Goal: Task Accomplishment & Management: Manage account settings

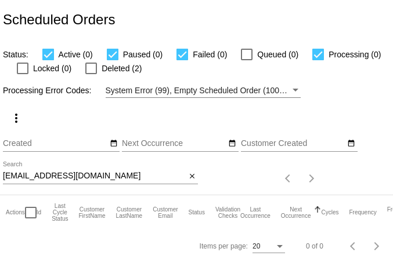
click at [93, 178] on input "unixchik@gmail.com" at bounding box center [94, 176] width 183 height 9
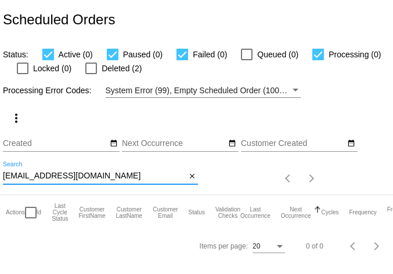
click at [93, 178] on input "unixchik@gmail.com" at bounding box center [94, 176] width 183 height 9
paste input "lorilowell"
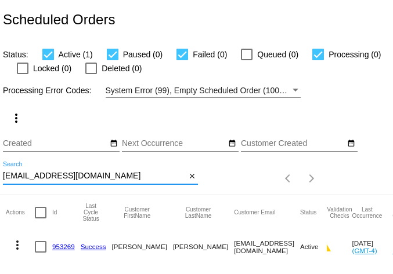
type input "lorilowell@gmail.com"
click at [15, 246] on mat-icon "more_vert" at bounding box center [17, 245] width 14 height 14
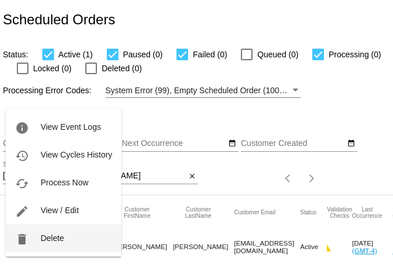
click at [40, 240] on button "delete Delete" at bounding box center [63, 238] width 115 height 28
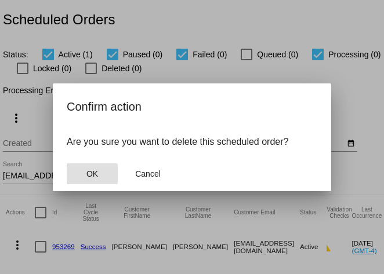
click at [85, 175] on button "OK" at bounding box center [92, 174] width 51 height 21
